Goal: Complete application form

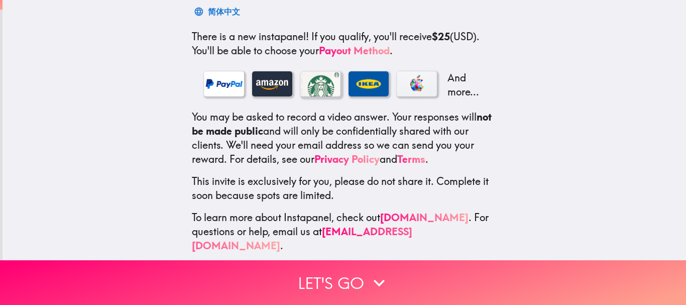
scroll to position [171, 0]
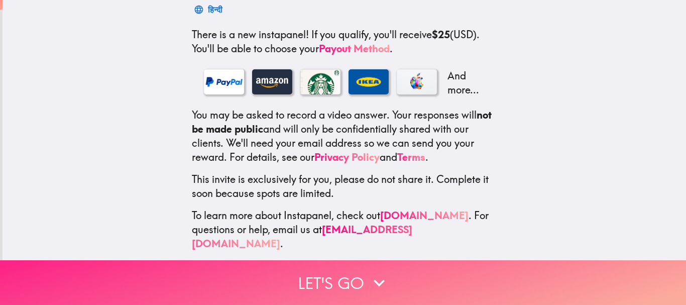
click at [316, 274] on button "Let's go" at bounding box center [343, 282] width 686 height 45
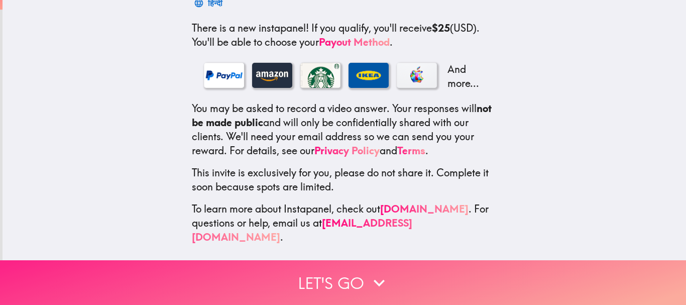
scroll to position [92, 0]
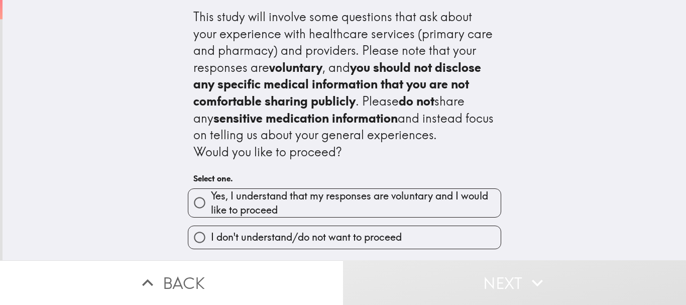
click at [275, 207] on span "Yes, I understand that my responses are voluntary and I would like to proceed" at bounding box center [356, 203] width 290 height 28
click at [211, 207] on input "Yes, I understand that my responses are voluntary and I would like to proceed" at bounding box center [199, 202] width 23 height 23
radio input "true"
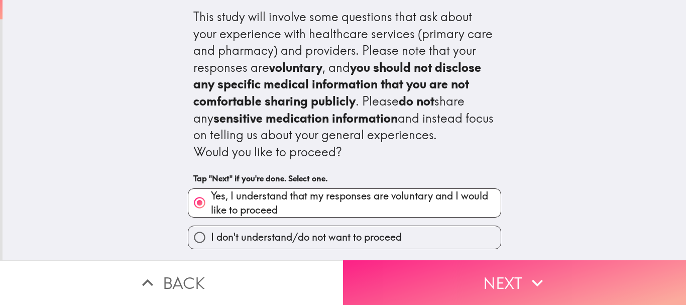
click at [379, 273] on button "Next" at bounding box center [514, 282] width 343 height 45
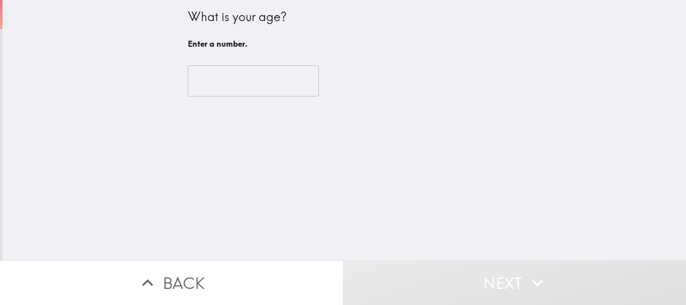
click at [252, 82] on input "number" at bounding box center [253, 80] width 131 height 31
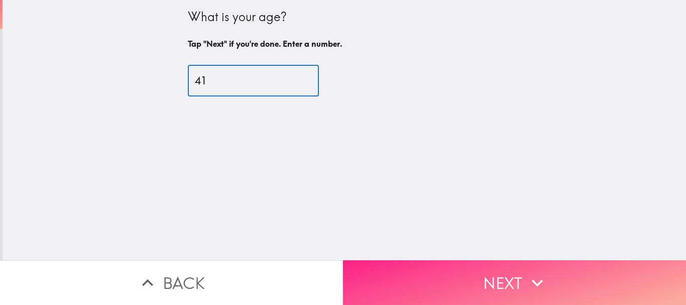
type input "41"
click at [460, 267] on button "Next" at bounding box center [514, 282] width 343 height 45
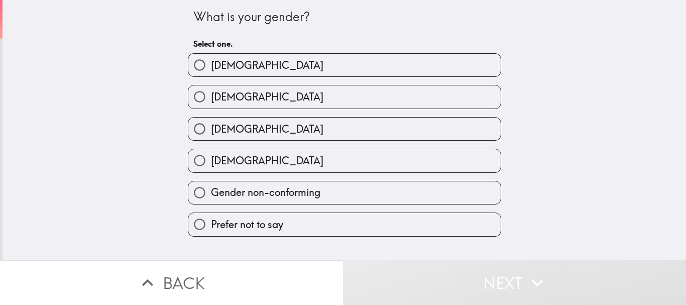
click at [304, 100] on label "[DEMOGRAPHIC_DATA]" at bounding box center [344, 96] width 312 height 23
click at [211, 100] on input "[DEMOGRAPHIC_DATA]" at bounding box center [199, 96] width 23 height 23
radio input "true"
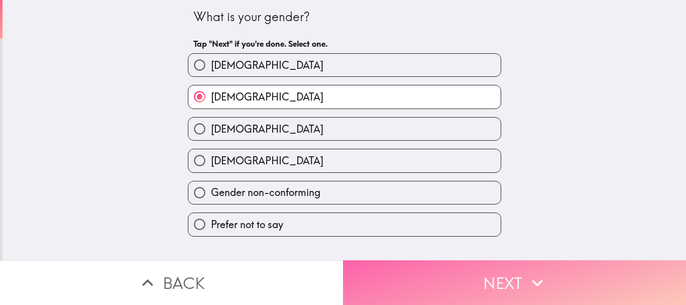
click at [429, 278] on button "Next" at bounding box center [514, 282] width 343 height 45
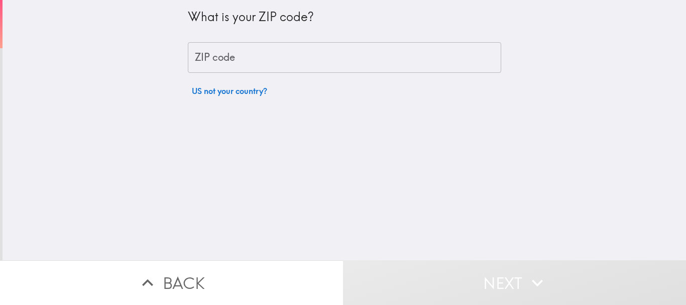
click at [263, 63] on input "ZIP code" at bounding box center [344, 57] width 313 height 31
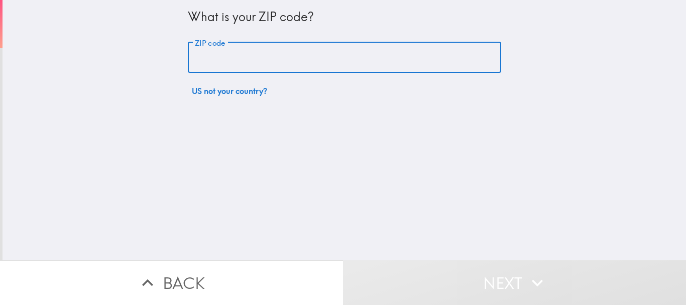
type input "02904"
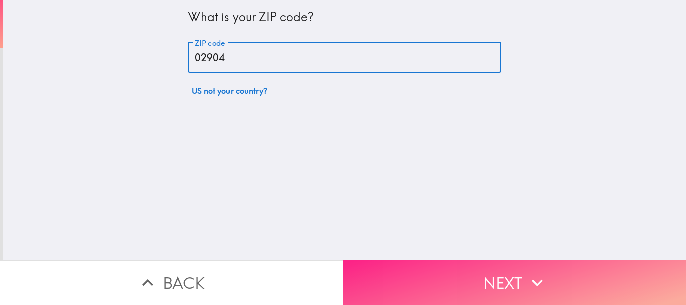
click at [384, 269] on button "Next" at bounding box center [514, 282] width 343 height 45
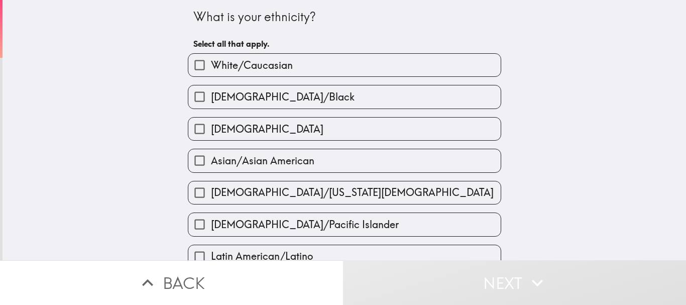
click at [283, 124] on label "[DEMOGRAPHIC_DATA]" at bounding box center [344, 128] width 312 height 23
click at [211, 124] on input "[DEMOGRAPHIC_DATA]" at bounding box center [199, 128] width 23 height 23
checkbox input "true"
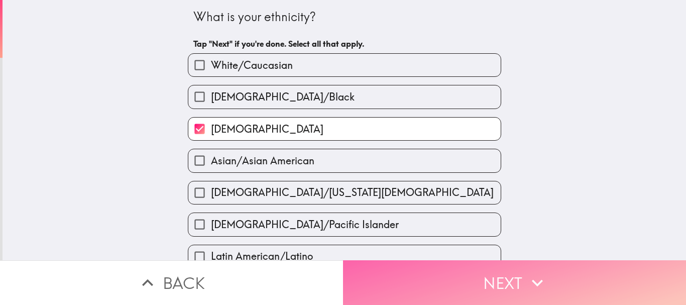
click at [387, 269] on button "Next" at bounding box center [514, 282] width 343 height 45
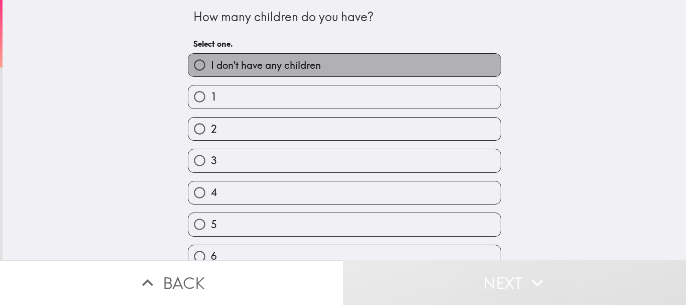
click at [332, 70] on label "I don't have any children" at bounding box center [344, 65] width 312 height 23
click at [211, 70] on input "I don't have any children" at bounding box center [199, 65] width 23 height 23
radio input "true"
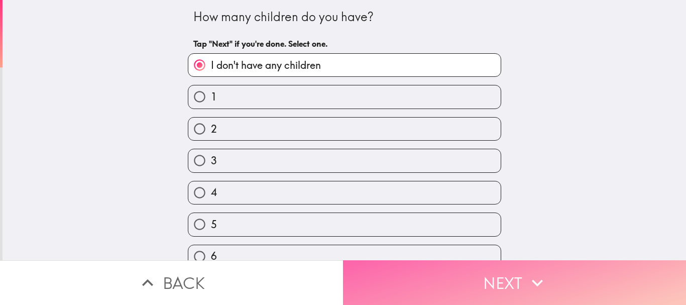
click at [394, 267] on button "Next" at bounding box center [514, 282] width 343 height 45
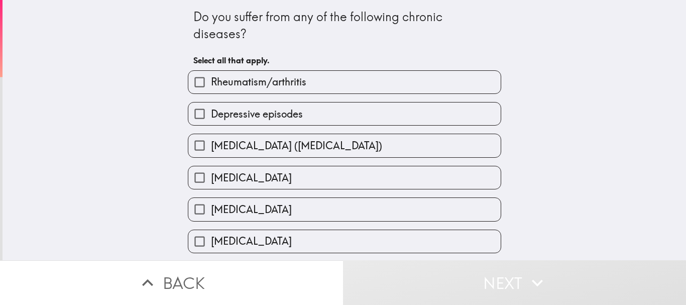
click at [300, 111] on label "Depressive episodes" at bounding box center [344, 113] width 312 height 23
click at [211, 111] on input "Depressive episodes" at bounding box center [199, 113] width 23 height 23
checkbox input "true"
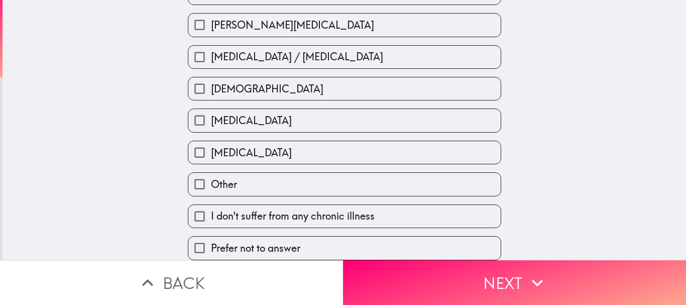
scroll to position [415, 0]
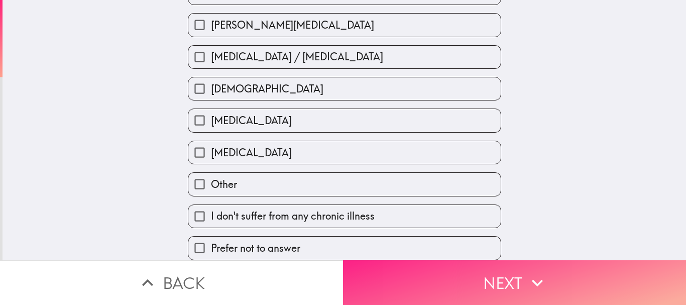
click at [405, 268] on button "Next" at bounding box center [514, 282] width 343 height 45
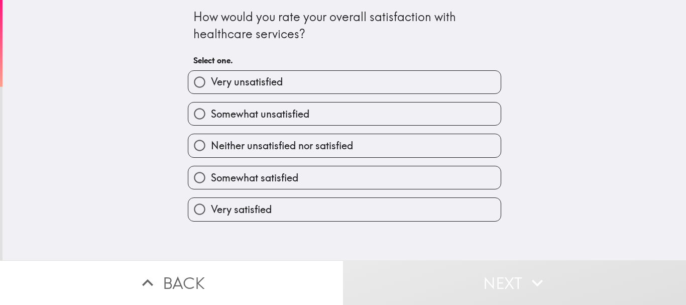
click at [298, 175] on label "Somewhat satisfied" at bounding box center [344, 177] width 312 height 23
click at [211, 175] on input "Somewhat satisfied" at bounding box center [199, 177] width 23 height 23
radio input "true"
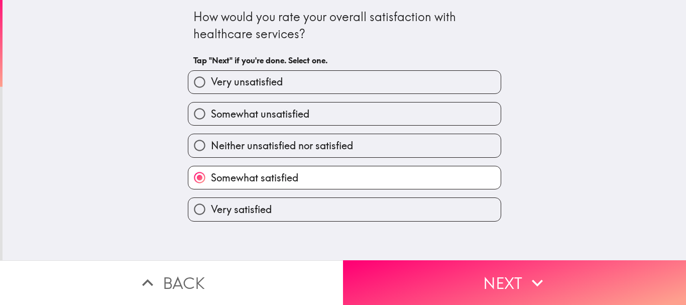
click at [395, 269] on button "Next" at bounding box center [514, 282] width 343 height 45
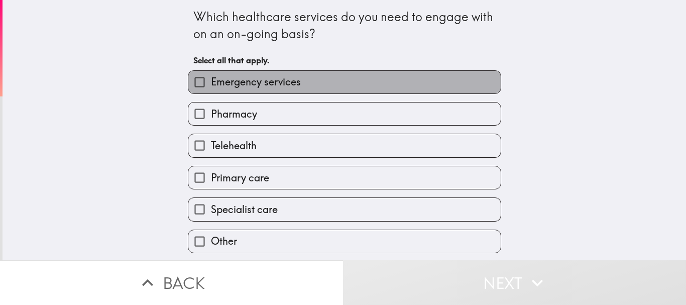
click at [308, 87] on label "Emergency services" at bounding box center [344, 82] width 312 height 23
click at [211, 87] on input "Emergency services" at bounding box center [199, 82] width 23 height 23
checkbox input "true"
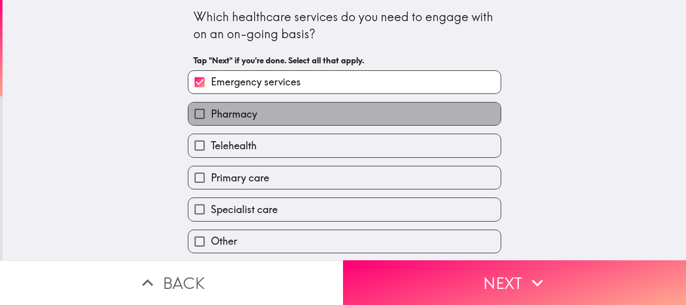
drag, startPoint x: 305, startPoint y: 107, endPoint x: 304, endPoint y: 123, distance: 15.1
click at [305, 109] on label "Pharmacy" at bounding box center [344, 113] width 312 height 23
click at [211, 109] on input "Pharmacy" at bounding box center [199, 113] width 23 height 23
checkbox input "true"
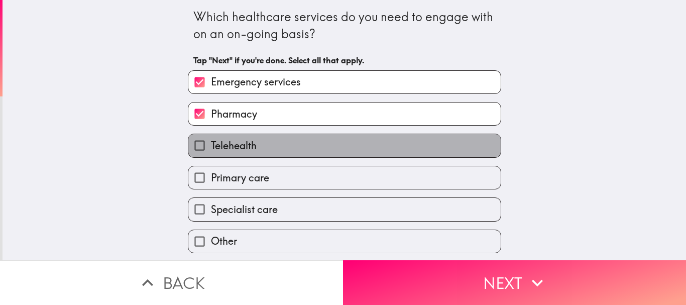
click at [301, 148] on label "Telehealth" at bounding box center [344, 145] width 312 height 23
click at [211, 148] on input "Telehealth" at bounding box center [199, 145] width 23 height 23
checkbox input "true"
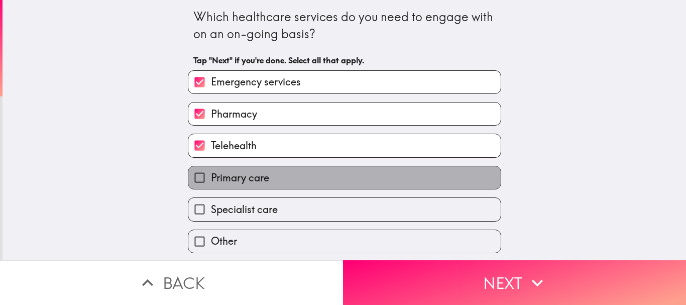
drag, startPoint x: 298, startPoint y: 183, endPoint x: 299, endPoint y: 192, distance: 9.6
click at [298, 184] on label "Primary care" at bounding box center [344, 177] width 312 height 23
click at [211, 184] on input "Primary care" at bounding box center [199, 177] width 23 height 23
checkbox input "true"
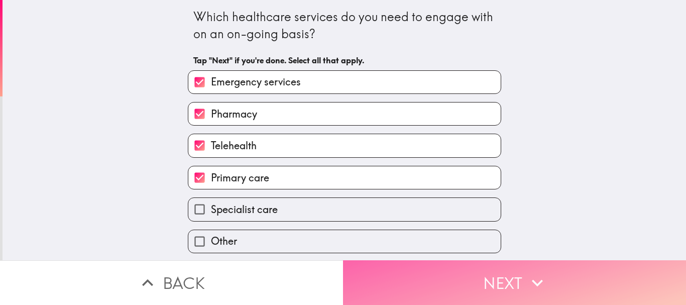
click at [456, 271] on button "Next" at bounding box center [514, 282] width 343 height 45
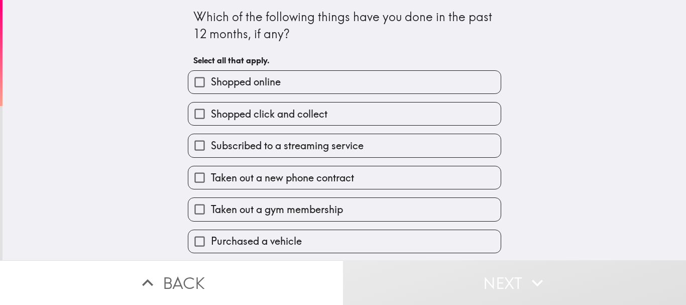
click at [338, 83] on label "Shopped online" at bounding box center [344, 82] width 312 height 23
click at [211, 83] on input "Shopped online" at bounding box center [199, 82] width 23 height 23
checkbox input "true"
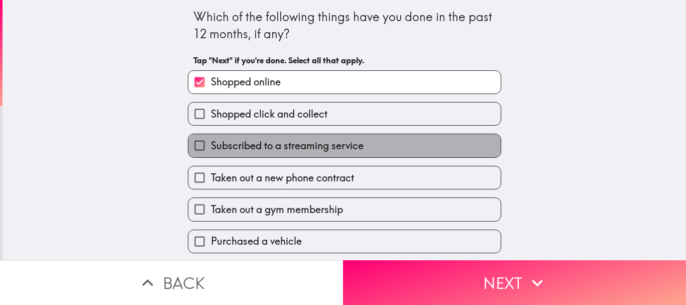
click at [332, 151] on span "Subscribed to a streaming service" at bounding box center [287, 146] width 153 height 14
click at [211, 151] on input "Subscribed to a streaming service" at bounding box center [199, 145] width 23 height 23
checkbox input "true"
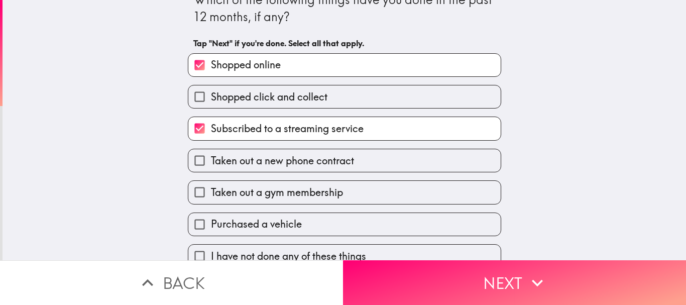
scroll to position [33, 0]
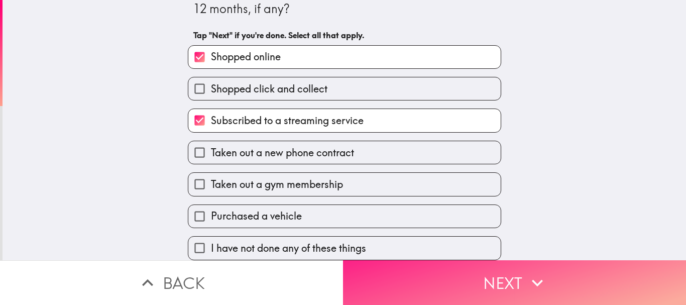
click at [361, 260] on button "Next" at bounding box center [514, 282] width 343 height 45
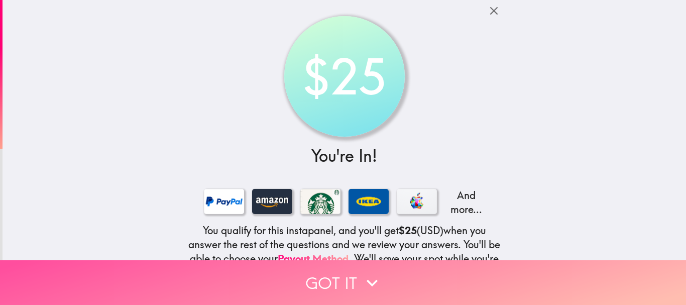
click at [325, 279] on button "Got it" at bounding box center [343, 282] width 686 height 45
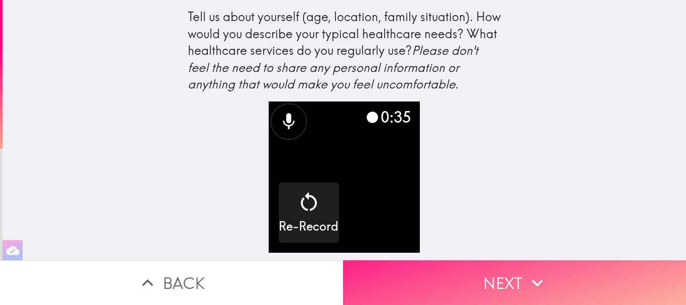
click at [419, 264] on button "Next" at bounding box center [514, 282] width 343 height 45
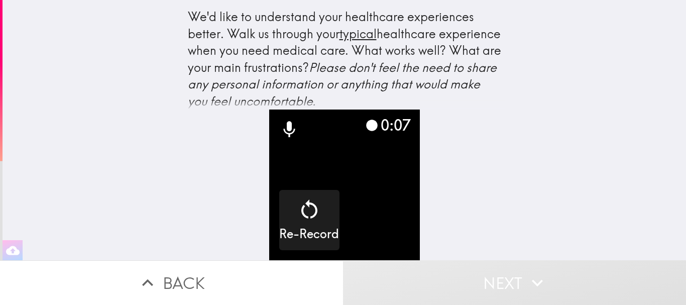
scroll to position [17, 0]
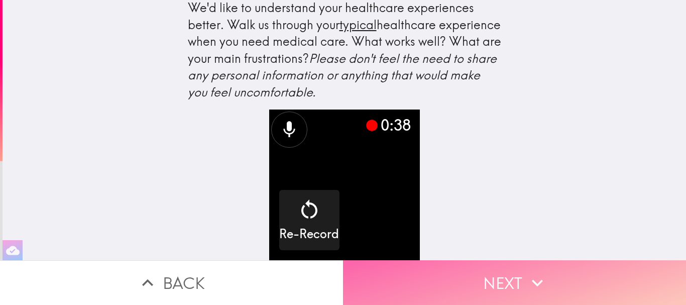
click at [472, 274] on button "Next" at bounding box center [514, 282] width 343 height 45
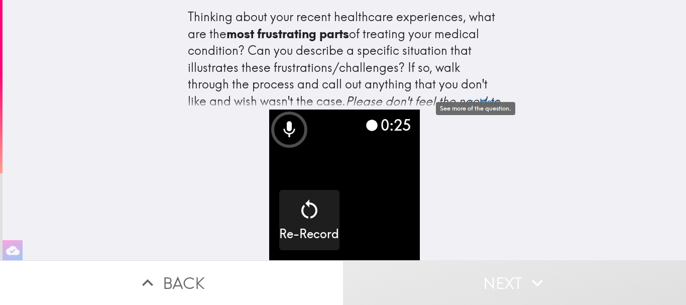
click at [494, 96] on button "More" at bounding box center [483, 101] width 40 height 20
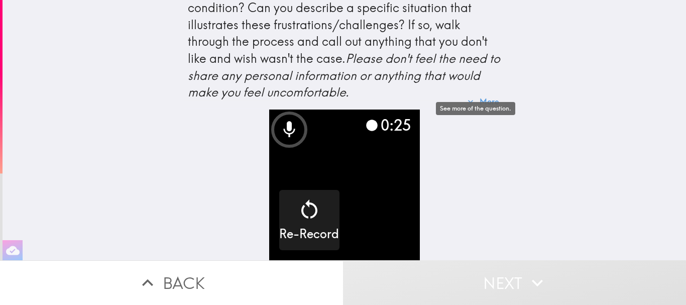
scroll to position [50, 0]
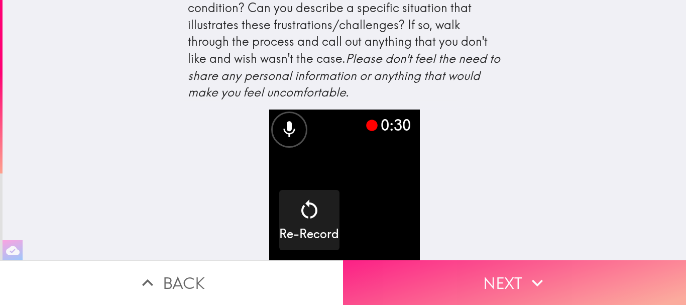
click at [417, 275] on button "Next" at bounding box center [514, 282] width 343 height 45
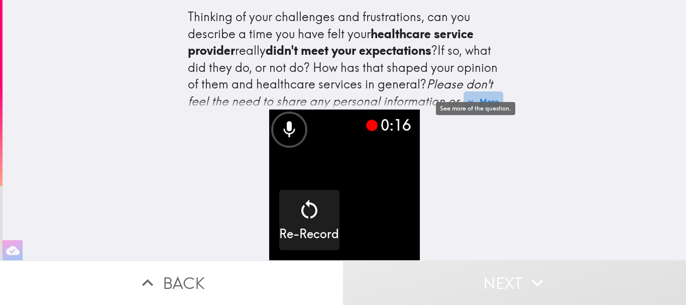
click at [494, 95] on button "More" at bounding box center [483, 101] width 40 height 20
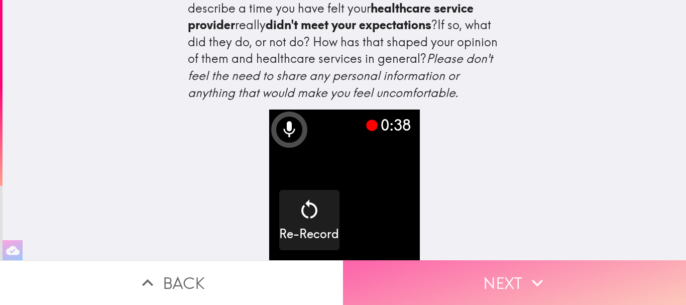
click at [489, 280] on button "Next" at bounding box center [514, 282] width 343 height 45
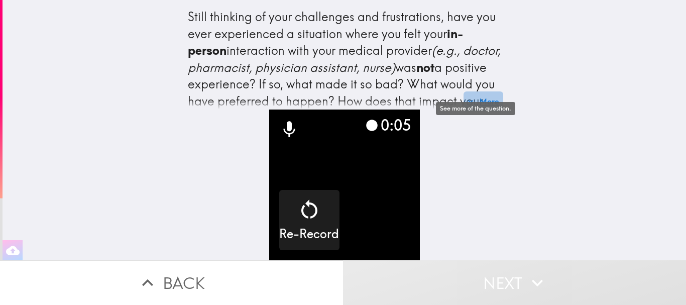
click at [495, 97] on button "More" at bounding box center [483, 101] width 40 height 20
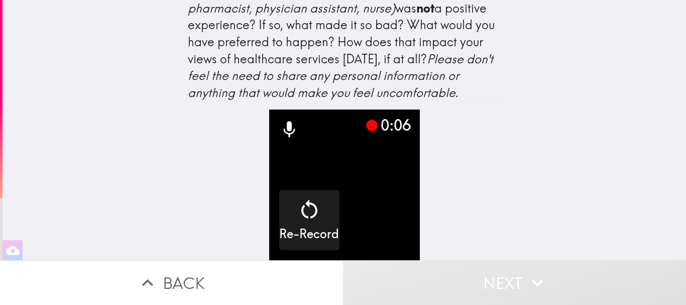
scroll to position [84, 0]
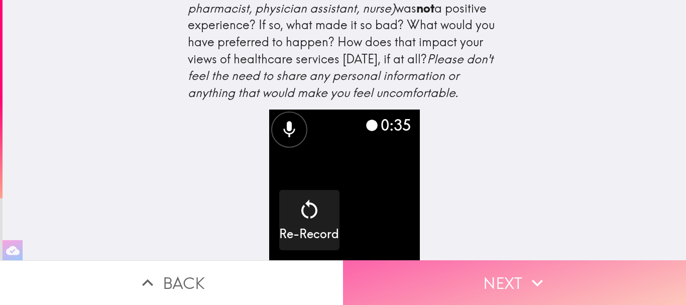
click at [440, 263] on button "Next" at bounding box center [514, 282] width 343 height 45
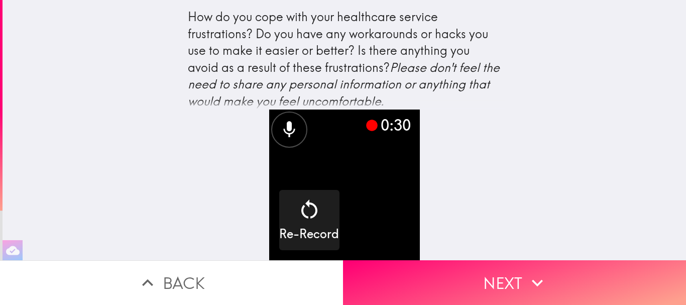
click at [482, 270] on button "Next" at bounding box center [514, 282] width 343 height 45
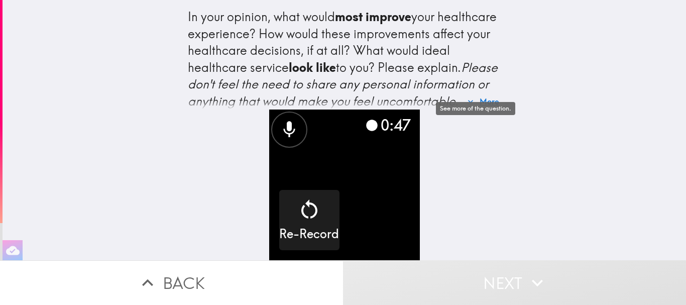
click at [495, 97] on button "More" at bounding box center [483, 101] width 40 height 20
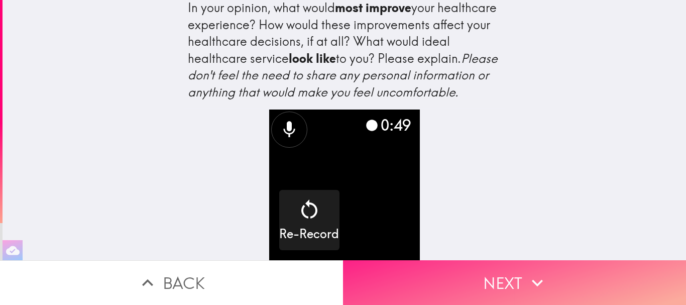
click at [461, 269] on button "Next" at bounding box center [514, 282] width 343 height 45
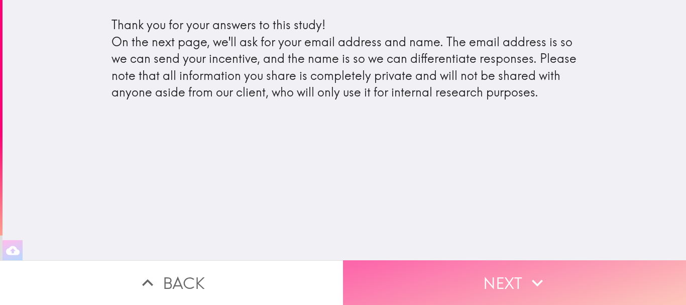
click at [382, 271] on button "Next" at bounding box center [514, 282] width 343 height 45
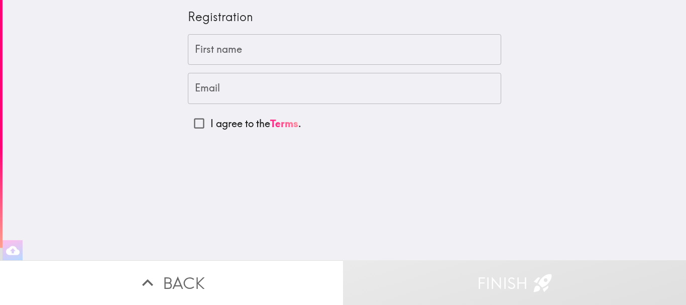
click at [279, 52] on input "First name" at bounding box center [344, 49] width 313 height 31
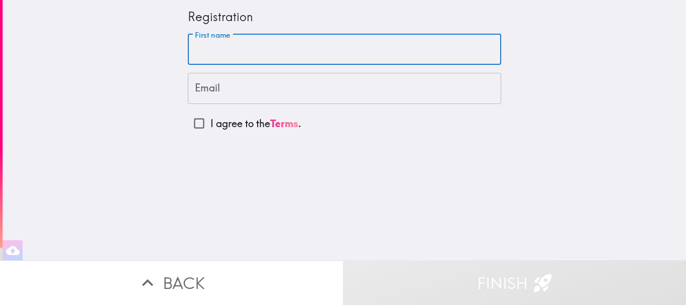
type input "[PERSON_NAME]"
type input "[EMAIL_ADDRESS][DOMAIN_NAME]"
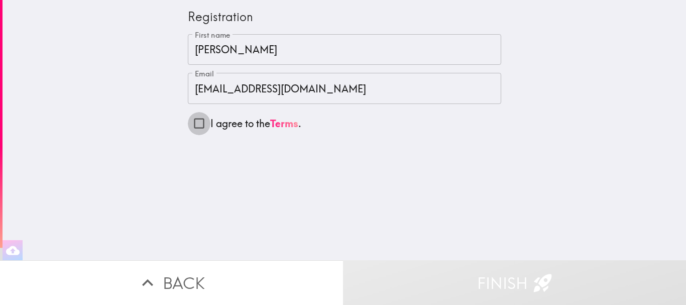
click at [190, 125] on input "I agree to the Terms ." at bounding box center [199, 123] width 23 height 23
checkbox input "true"
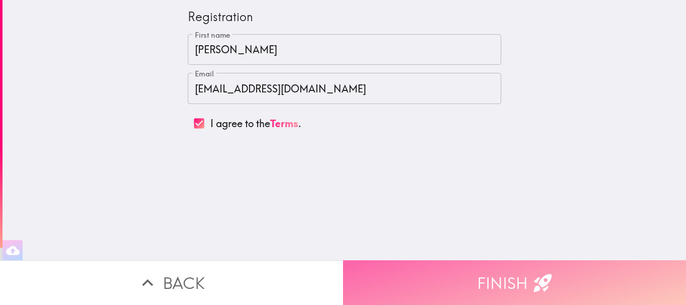
click at [427, 267] on button "Finish" at bounding box center [514, 282] width 343 height 45
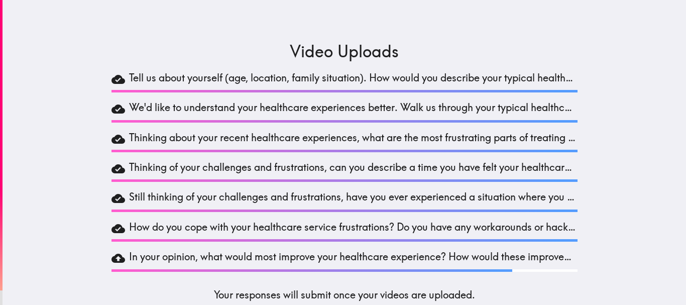
scroll to position [13, 0]
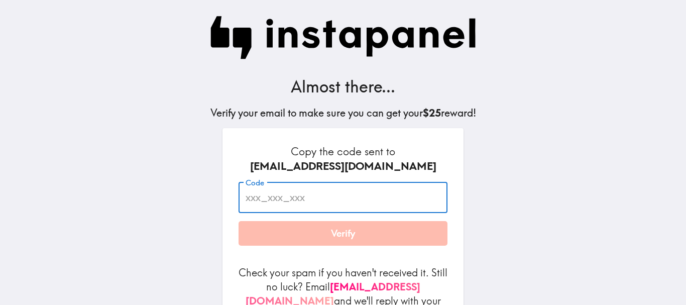
paste input "r4g_uMD_AAB"
type input "r4g_uMD_AAB"
click at [328, 236] on button "Verify" at bounding box center [343, 233] width 209 height 25
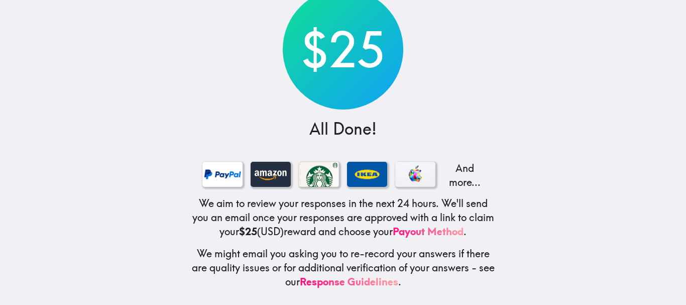
scroll to position [83, 0]
